Goal: Task Accomplishment & Management: Manage account settings

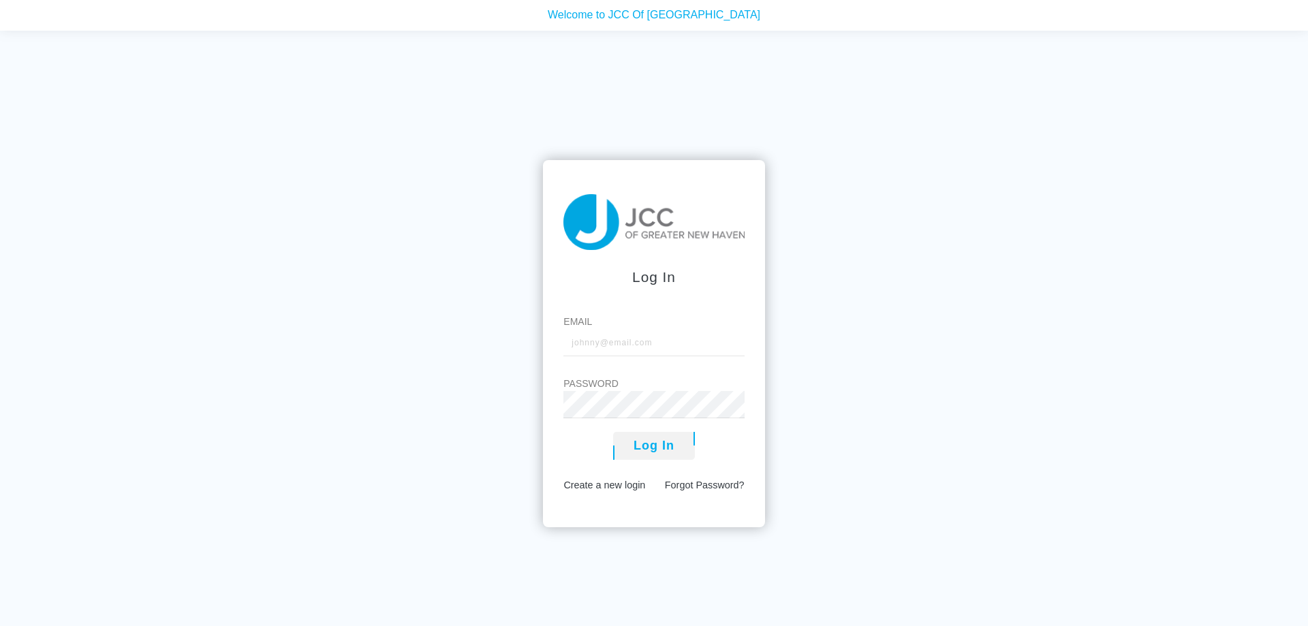
click at [676, 325] on label "Email" at bounding box center [653, 322] width 180 height 14
click at [676, 329] on input "Email" at bounding box center [653, 342] width 180 height 27
click at [661, 343] on input "Email" at bounding box center [653, 342] width 180 height 27
type input "[EMAIL_ADDRESS][DOMAIN_NAME]"
click at [663, 454] on button "Log In" at bounding box center [654, 446] width 82 height 28
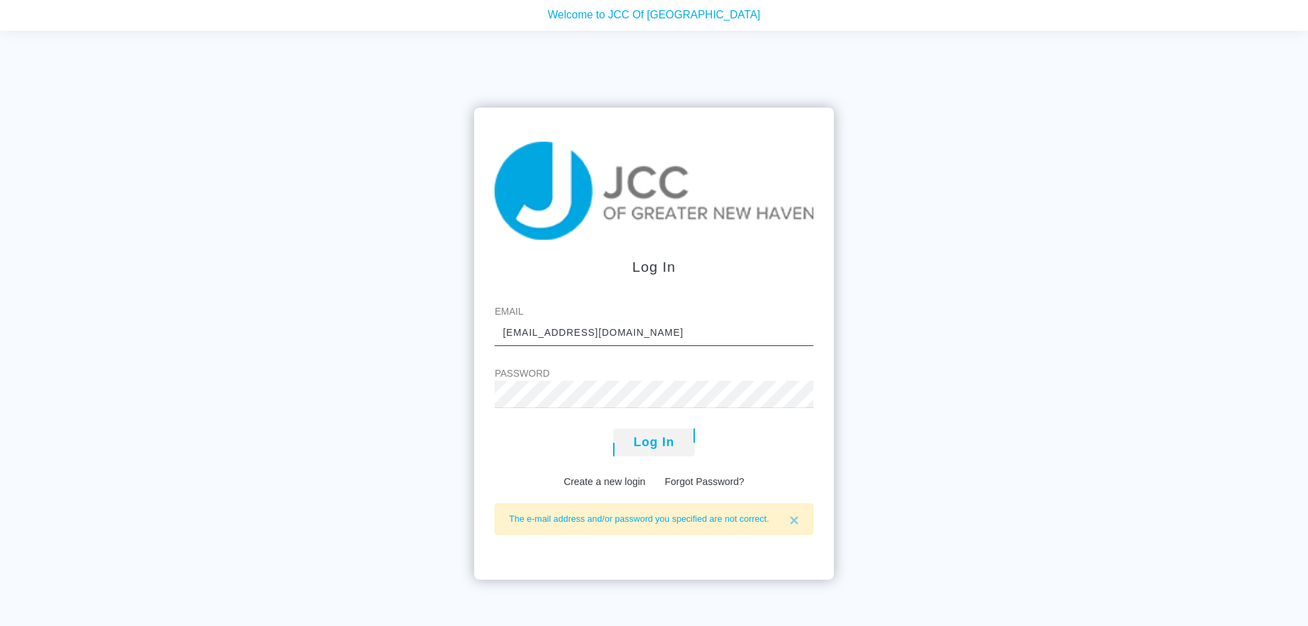
drag, startPoint x: 650, startPoint y: 335, endPoint x: 644, endPoint y: 324, distance: 13.4
click at [644, 324] on input "[EMAIL_ADDRESS][DOMAIN_NAME]" at bounding box center [653, 332] width 319 height 27
click at [686, 324] on input "[EMAIL_ADDRESS][DOMAIN_NAME]" at bounding box center [653, 332] width 319 height 27
click at [482, 402] on form "Log In Email kaiyang1@comcast.net Password Log In Create a new login Forgot Pas…" at bounding box center [654, 344] width 360 height 472
click at [648, 448] on button "Log In" at bounding box center [654, 442] width 82 height 28
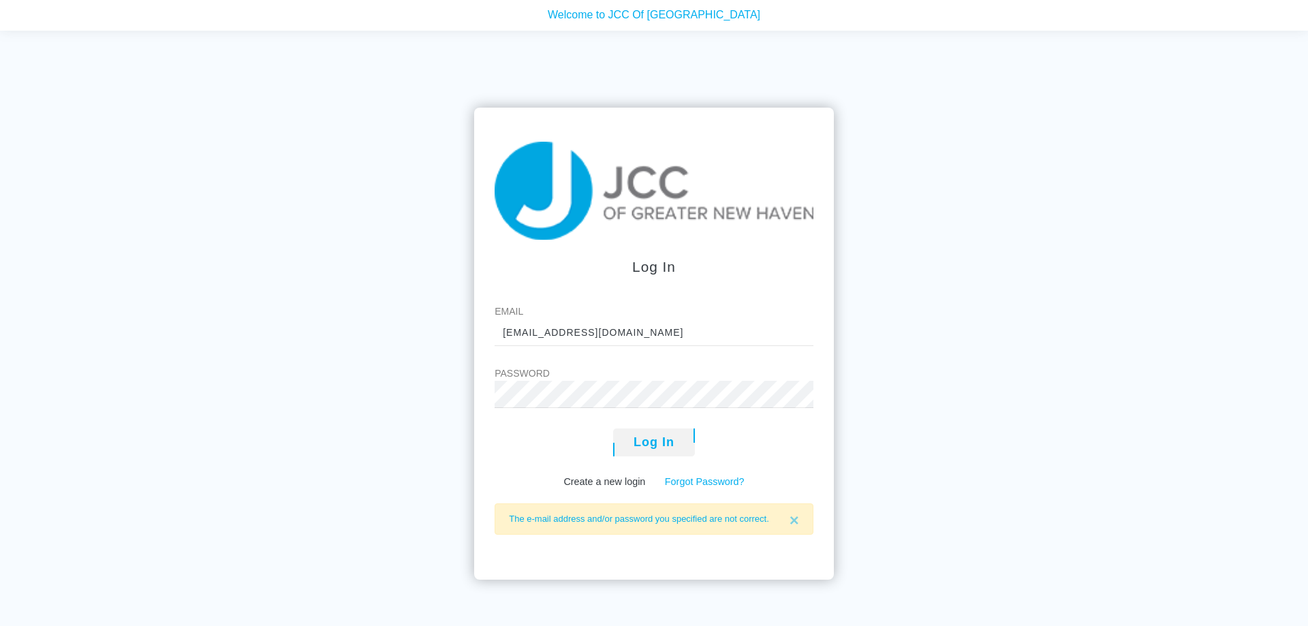
click at [721, 486] on link "Forgot Password?" at bounding box center [705, 481] width 80 height 11
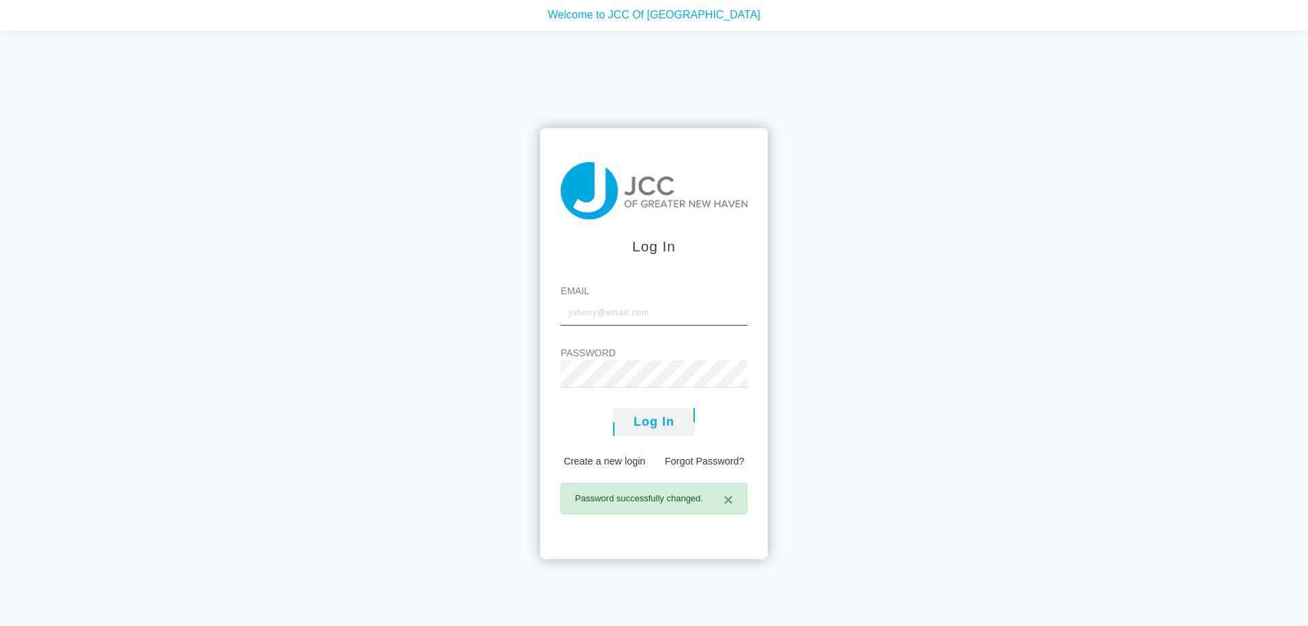
click at [606, 311] on input "Email" at bounding box center [654, 311] width 187 height 27
type input "[EMAIL_ADDRESS][DOMAIN_NAME]"
click at [657, 359] on label "Password" at bounding box center [654, 353] width 187 height 14
click at [652, 424] on button "Log In" at bounding box center [654, 422] width 82 height 28
